Goal: Task Accomplishment & Management: Complete application form

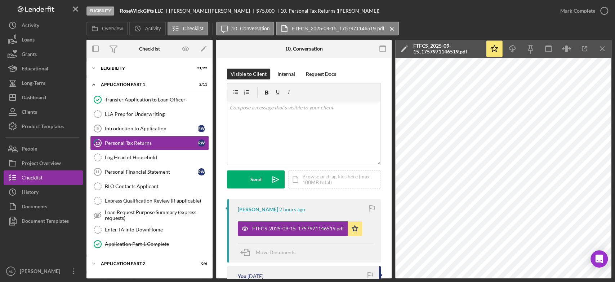
scroll to position [175, 0]
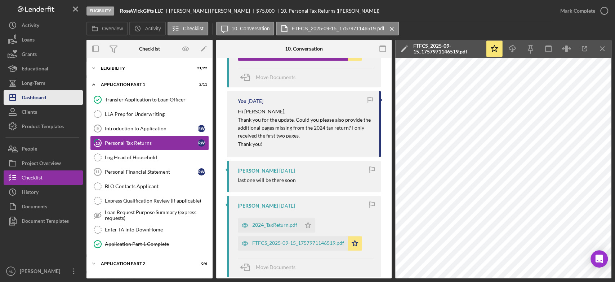
click at [50, 100] on button "Icon/Dashboard Dashboard" at bounding box center [43, 97] width 79 height 14
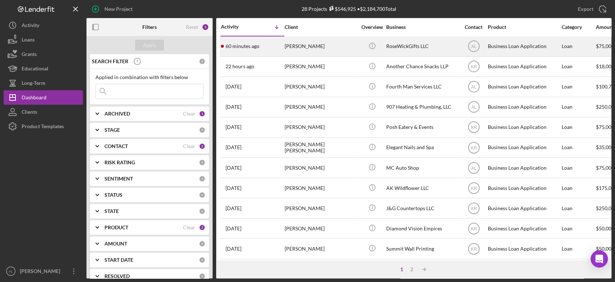
click at [264, 44] on div "60 minutes ago [PERSON_NAME]" at bounding box center [252, 46] width 63 height 19
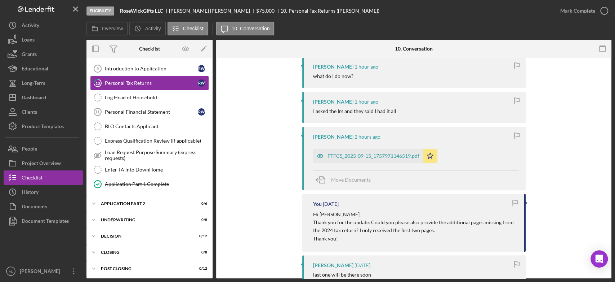
scroll to position [143, 0]
click at [347, 152] on div "FTFCS_2025-09-15_1757971146519.pdf" at bounding box center [368, 155] width 110 height 14
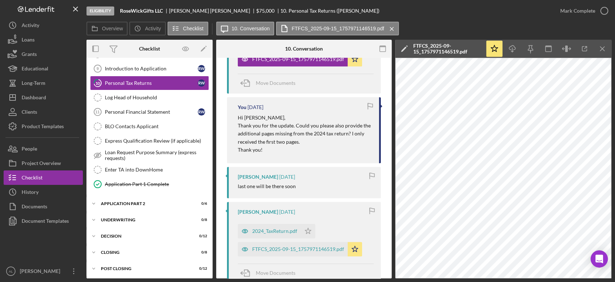
scroll to position [316, 0]
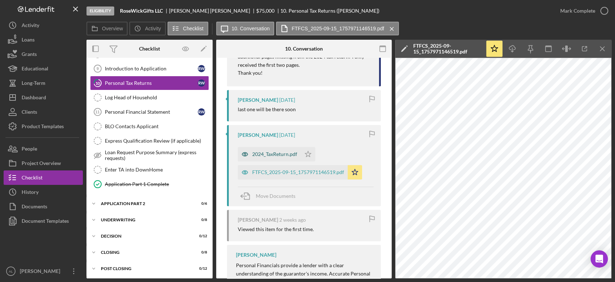
click at [274, 155] on div "2024_TaxReturn.pdf" at bounding box center [274, 154] width 45 height 6
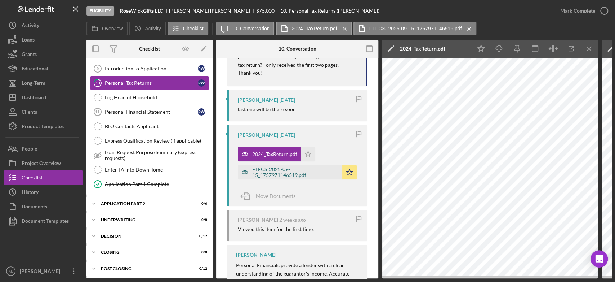
click at [313, 172] on div "FTFCS_2025-09-15_1757971146519.pdf" at bounding box center [295, 172] width 87 height 12
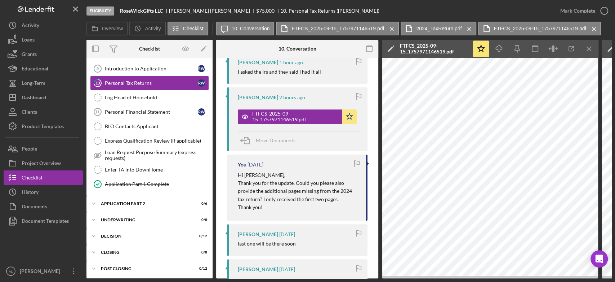
scroll to position [181, 0]
click at [283, 120] on div "FTFCS_2025-09-15_1757971146519.pdf" at bounding box center [295, 117] width 87 height 12
click at [433, 278] on div "Eligibility RoseWickGifts LLC [PERSON_NAME] $75,000 $18,750 10. Personal Tax Re…" at bounding box center [307, 141] width 615 height 282
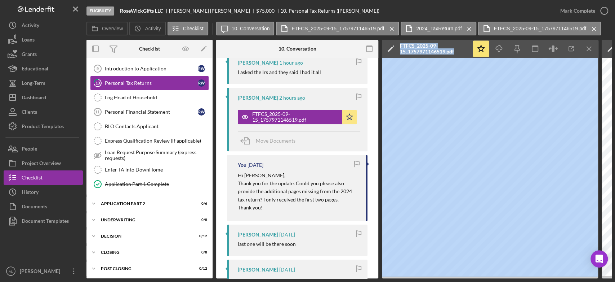
drag, startPoint x: 371, startPoint y: 276, endPoint x: 450, endPoint y: 288, distance: 80.6
click at [450, 281] on html "Eligibility RoseWickGifts LLC [PERSON_NAME] $75,000 $18,750 10. Personal Tax Re…" at bounding box center [307, 141] width 615 height 282
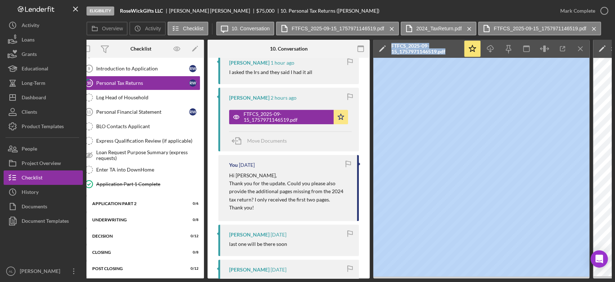
scroll to position [0, 3]
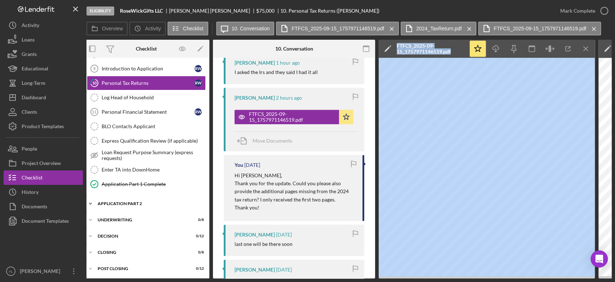
click at [136, 199] on div "Icon/Expander Application Part 2 0 / 6" at bounding box center [146, 203] width 126 height 14
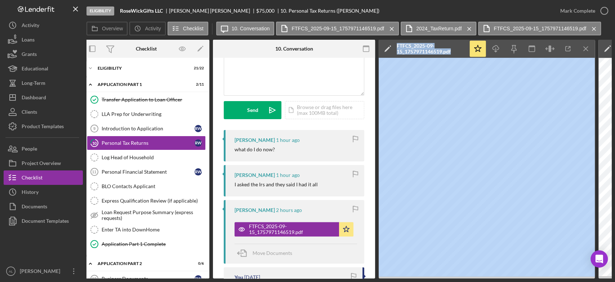
scroll to position [0, 0]
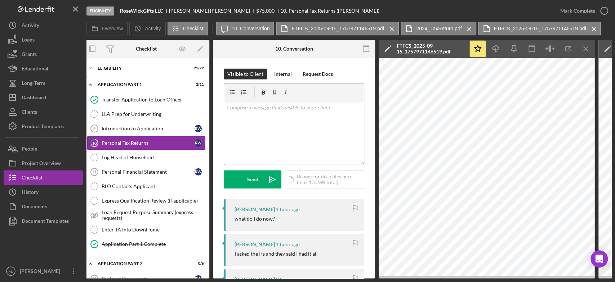
click at [268, 138] on div "v Color teal Color pink Remove color Add row above Add row below Add column bef…" at bounding box center [294, 132] width 140 height 63
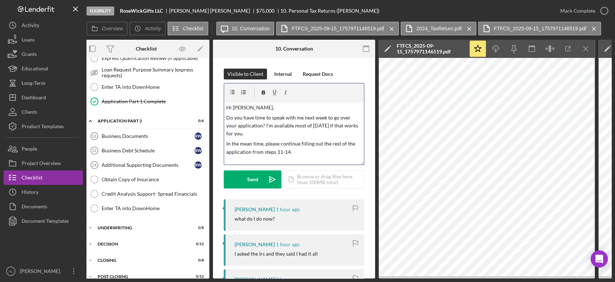
scroll to position [2, 0]
click at [298, 147] on p "In the mean time, please continue filling out the rest of the application from …" at bounding box center [294, 145] width 136 height 16
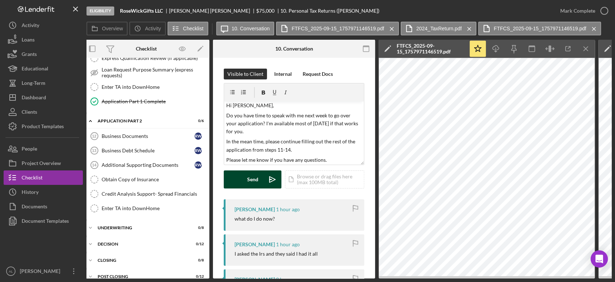
click at [267, 178] on icon "Icon/icon-invite-send" at bounding box center [273, 179] width 18 height 18
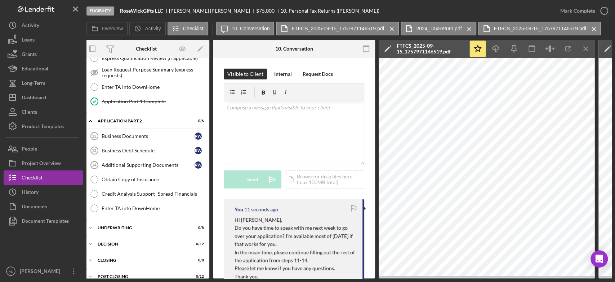
scroll to position [0, 0]
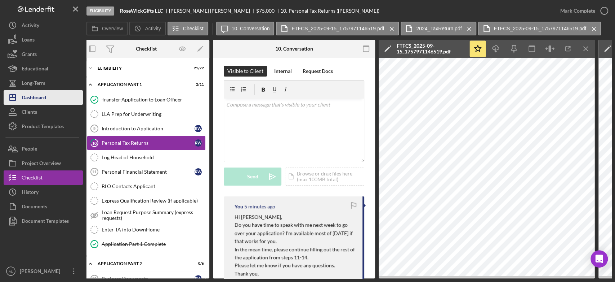
click at [48, 97] on button "Icon/Dashboard Dashboard" at bounding box center [43, 97] width 79 height 14
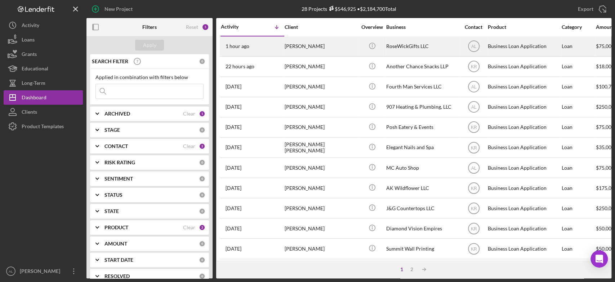
click at [261, 53] on div "1 hour ago [PERSON_NAME]" at bounding box center [252, 46] width 63 height 19
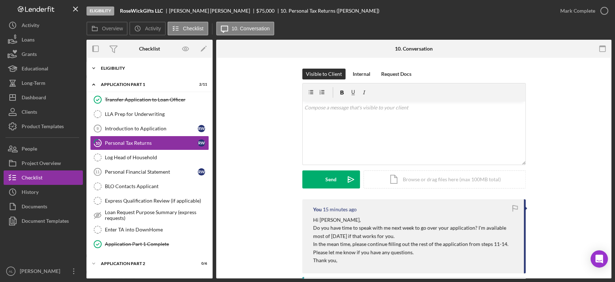
click at [121, 64] on div "Icon/Expander Eligibility 21 / 22" at bounding box center [150, 68] width 126 height 14
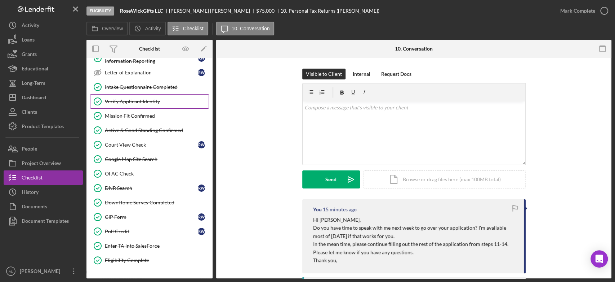
scroll to position [126, 0]
click at [133, 131] on div "Active & Good Standing Confirmed" at bounding box center [157, 131] width 104 height 6
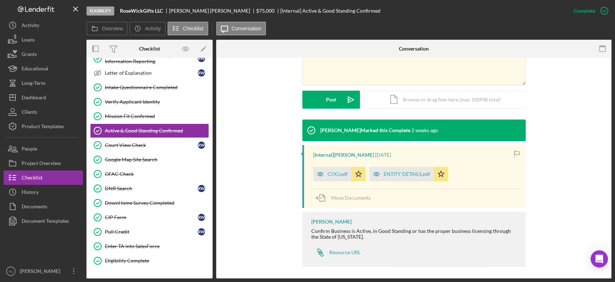
scroll to position [181, 0]
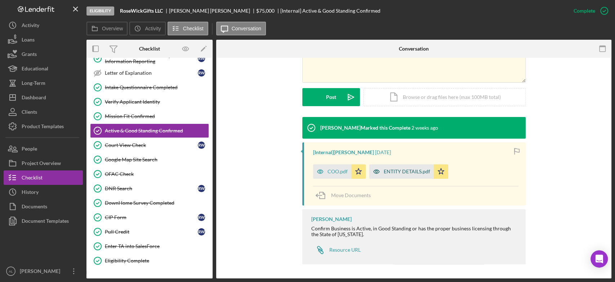
click at [383, 168] on div "ENTITY DETAILS.pdf" at bounding box center [402, 171] width 65 height 14
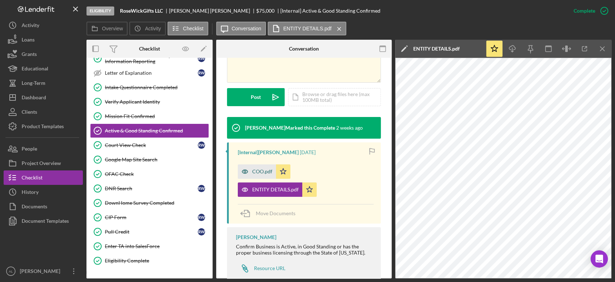
click at [270, 173] on div "COO.pdf" at bounding box center [262, 171] width 20 height 6
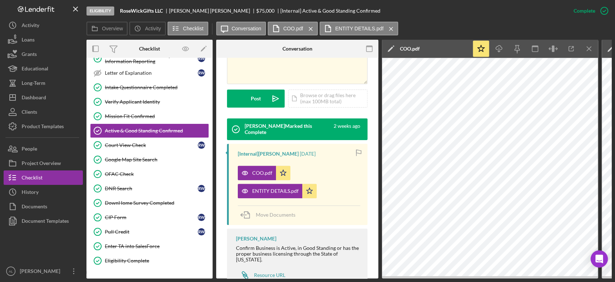
scroll to position [209, 0]
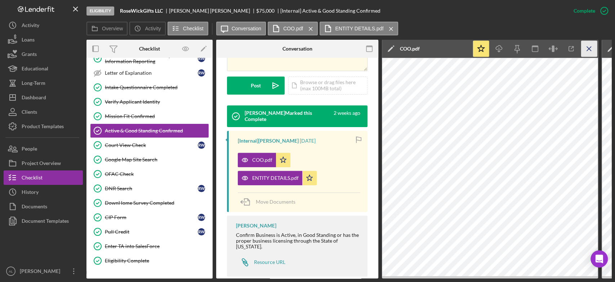
click at [586, 50] on icon "Icon/Menu Close" at bounding box center [590, 49] width 16 height 16
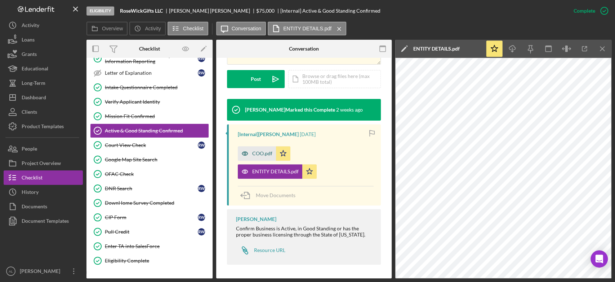
click at [262, 155] on div "COO.pdf" at bounding box center [262, 153] width 20 height 6
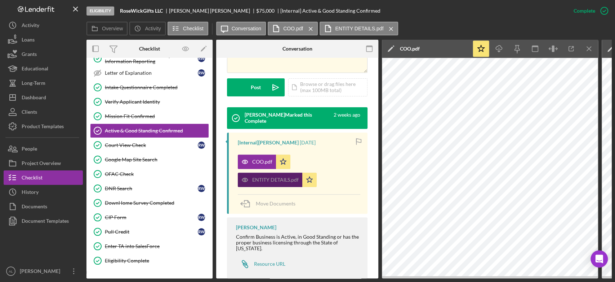
click at [286, 177] on div "ENTITY DETAILS.pdf" at bounding box center [275, 180] width 47 height 6
click at [586, 47] on icon "Icon/Menu Close" at bounding box center [590, 49] width 16 height 16
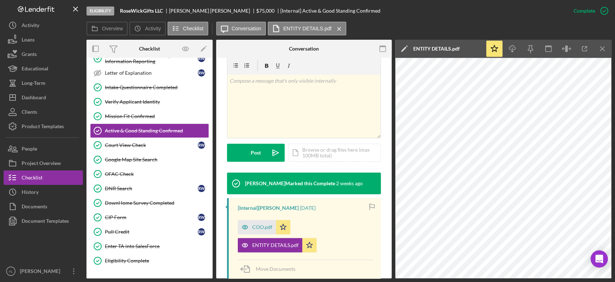
scroll to position [133, 0]
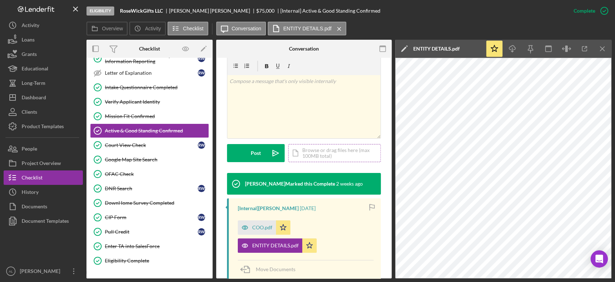
click at [330, 160] on div "Icon/Document Browse or drag files here (max 100MB total) Tap to choose files o…" at bounding box center [334, 153] width 93 height 18
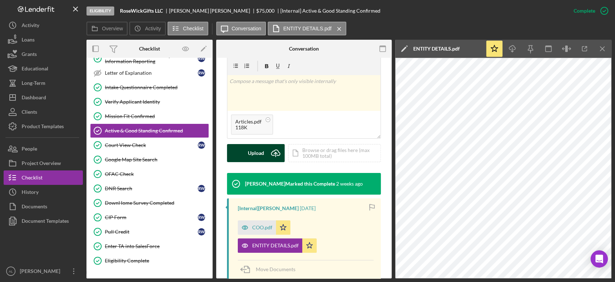
click at [265, 151] on button "Upload Icon/Upload" at bounding box center [256, 153] width 58 height 18
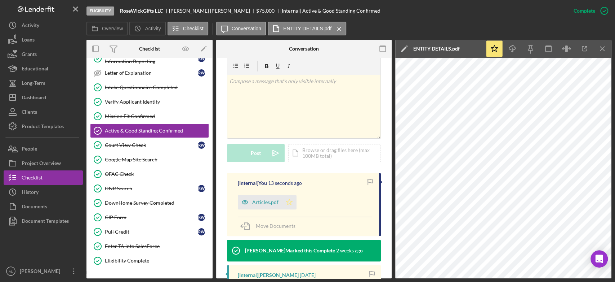
click at [294, 202] on icon "Icon/Star" at bounding box center [289, 202] width 14 height 14
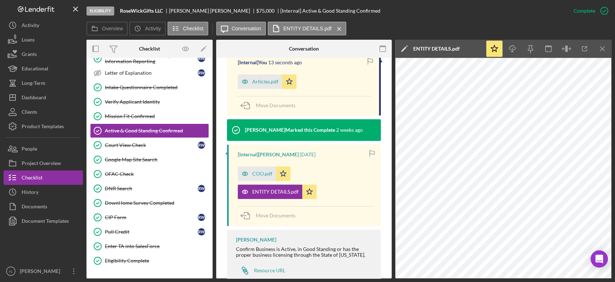
scroll to position [254, 0]
click at [271, 83] on div "Articles.pdf" at bounding box center [265, 82] width 26 height 6
